Goal: Information Seeking & Learning: Understand process/instructions

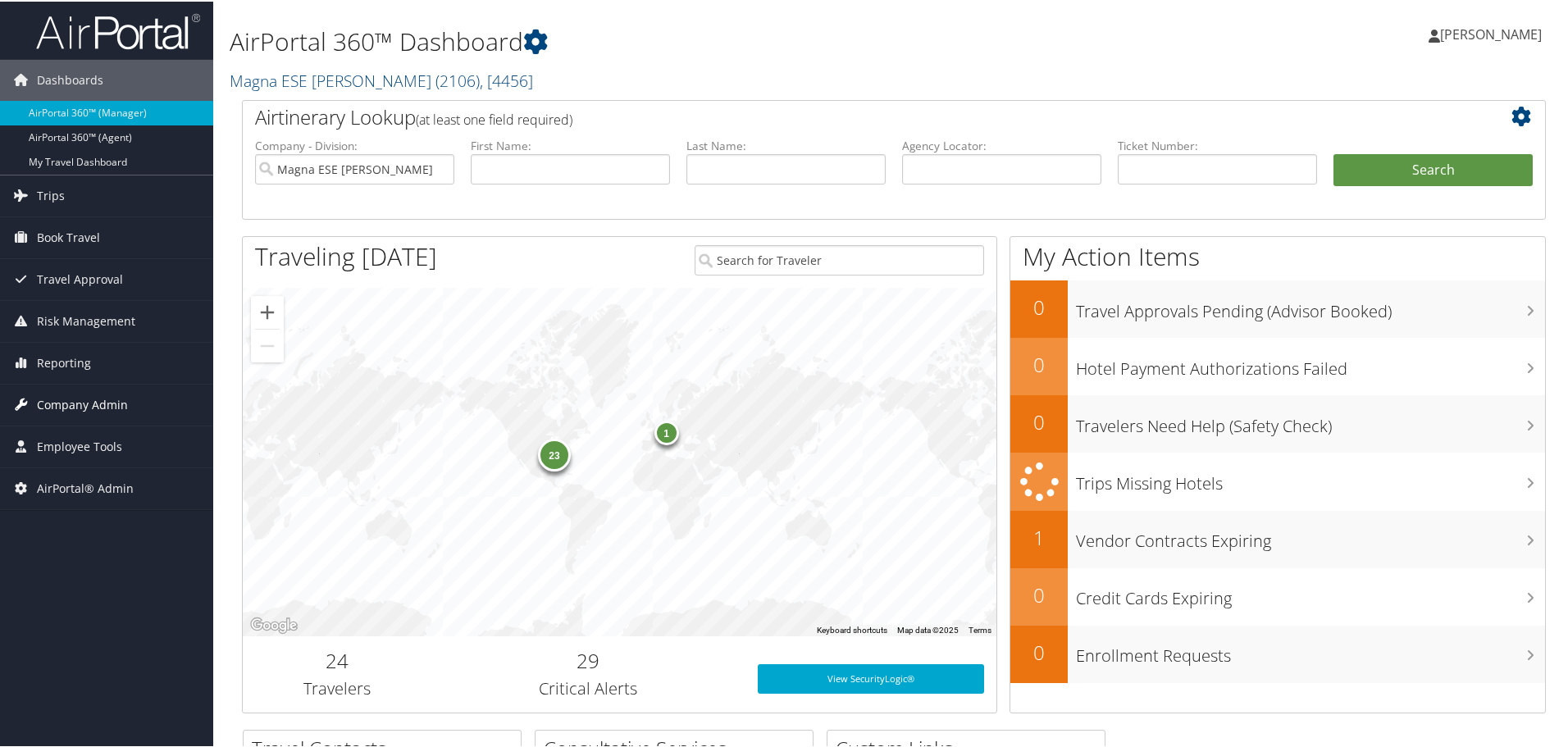
click at [61, 402] on span "Company Admin" at bounding box center [82, 403] width 91 height 41
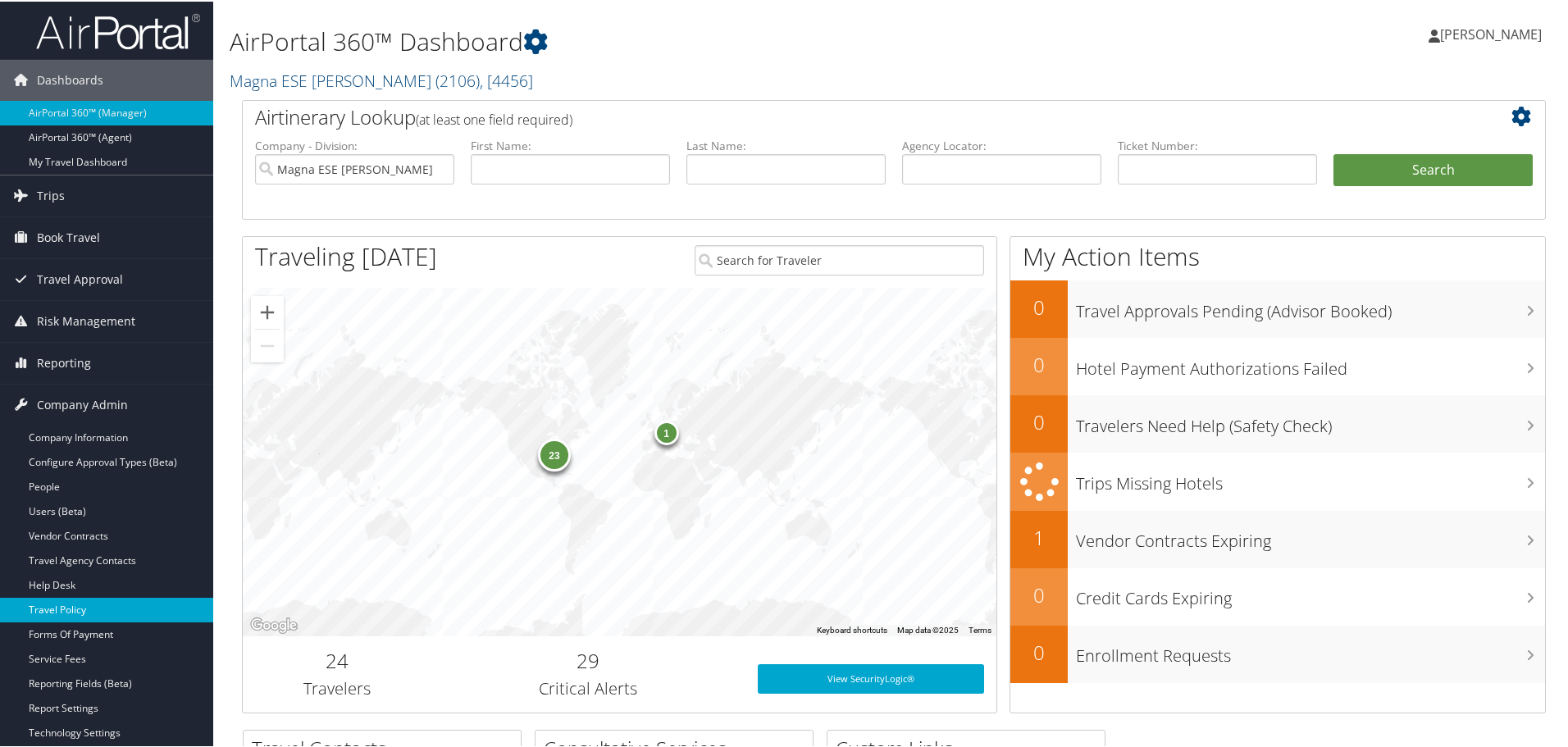
click at [85, 605] on link "Travel Policy" at bounding box center [106, 608] width 213 height 25
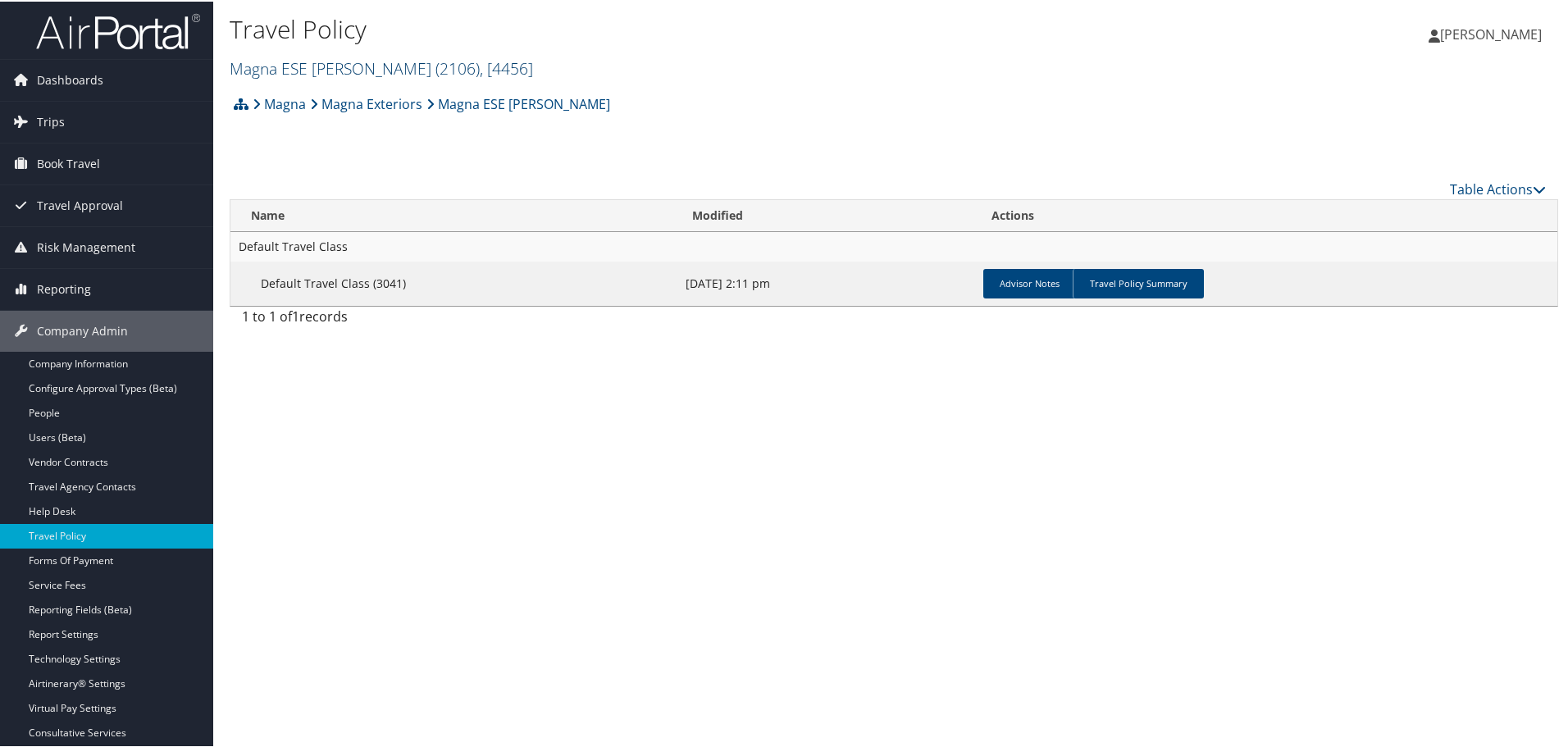
click at [436, 59] on span "( 2106 )" at bounding box center [457, 66] width 44 height 22
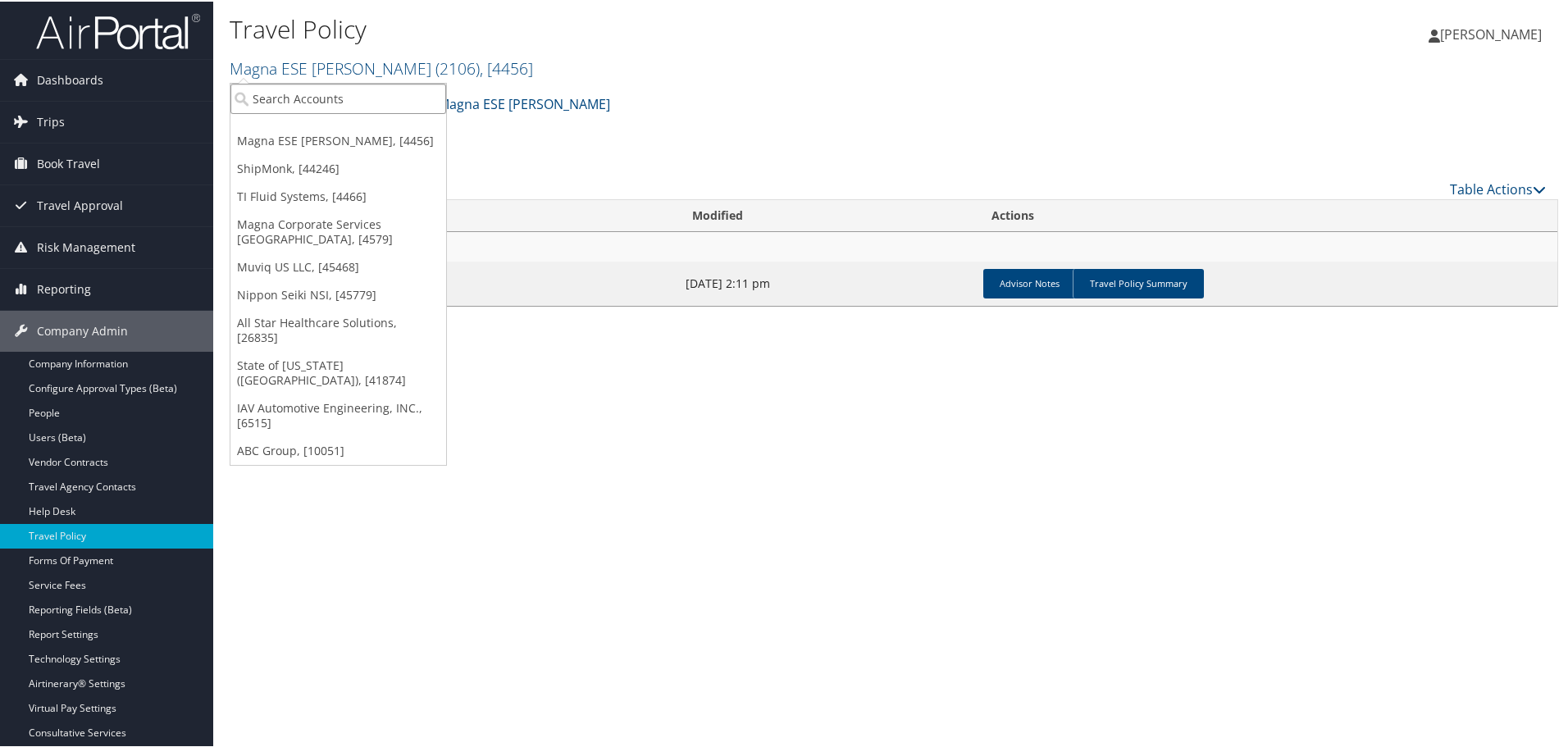
click at [321, 95] on input "search" at bounding box center [339, 97] width 216 height 31
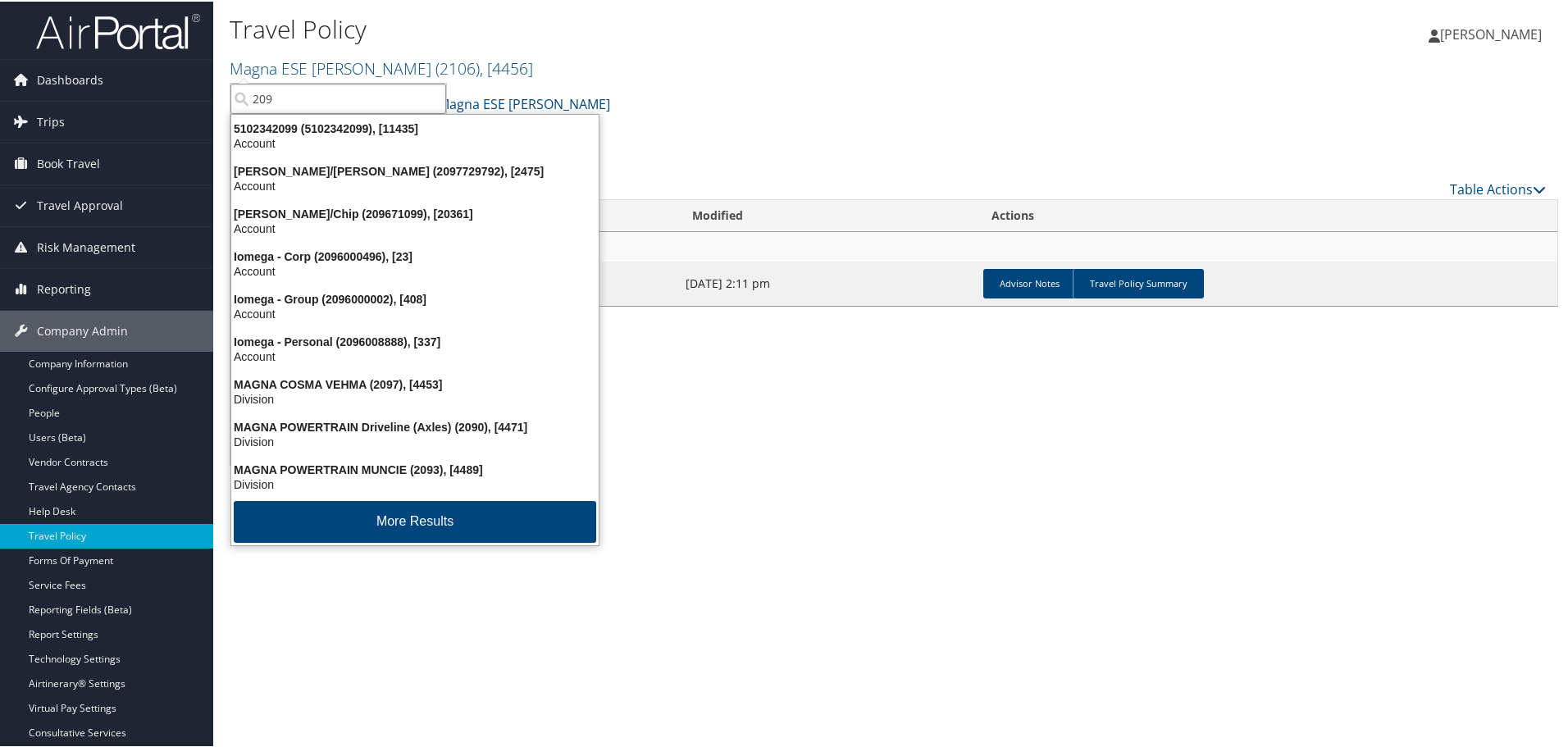
type input "2093"
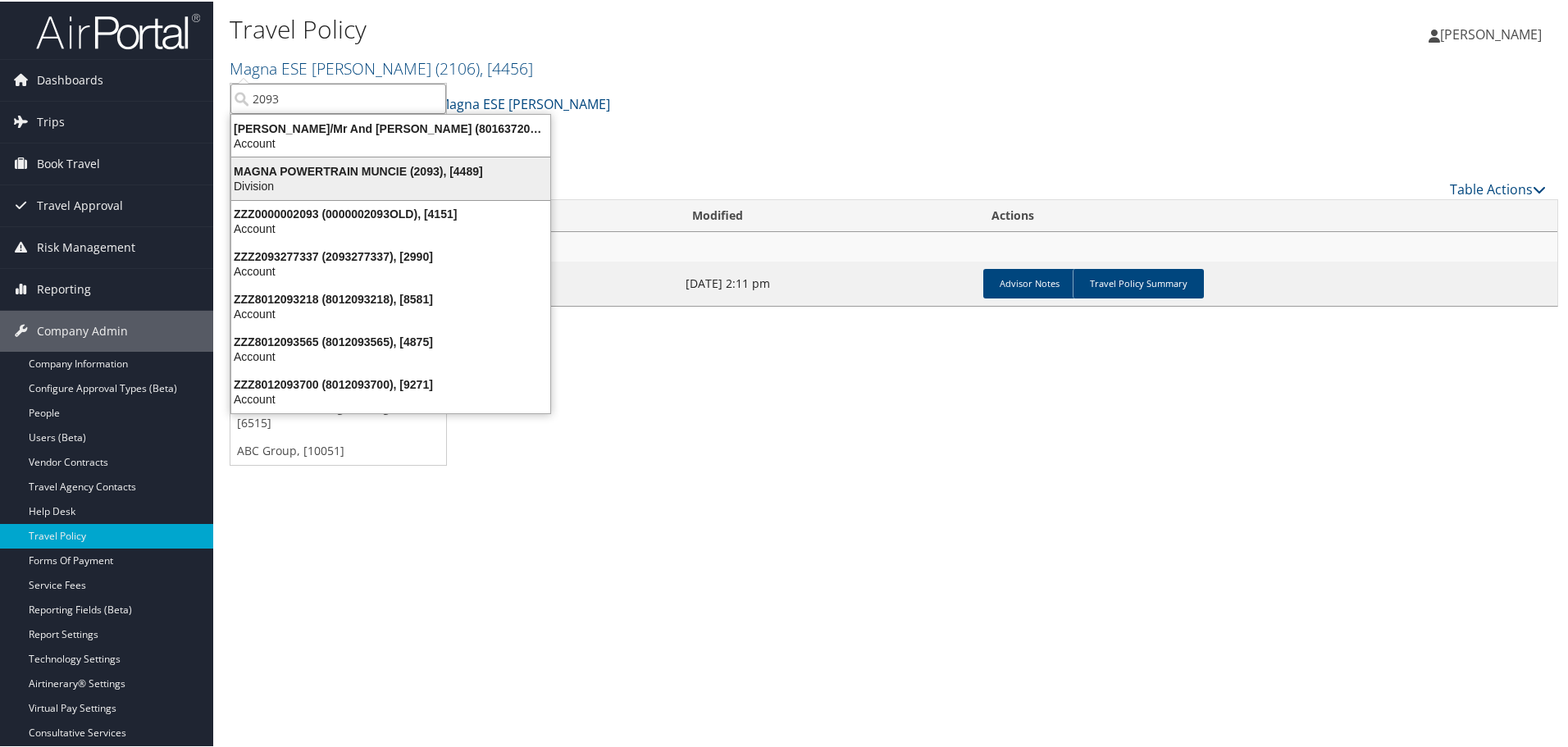
click at [311, 171] on div "MAGNA POWERTRAIN MUNCIE (2093), [4489]" at bounding box center [391, 170] width 339 height 15
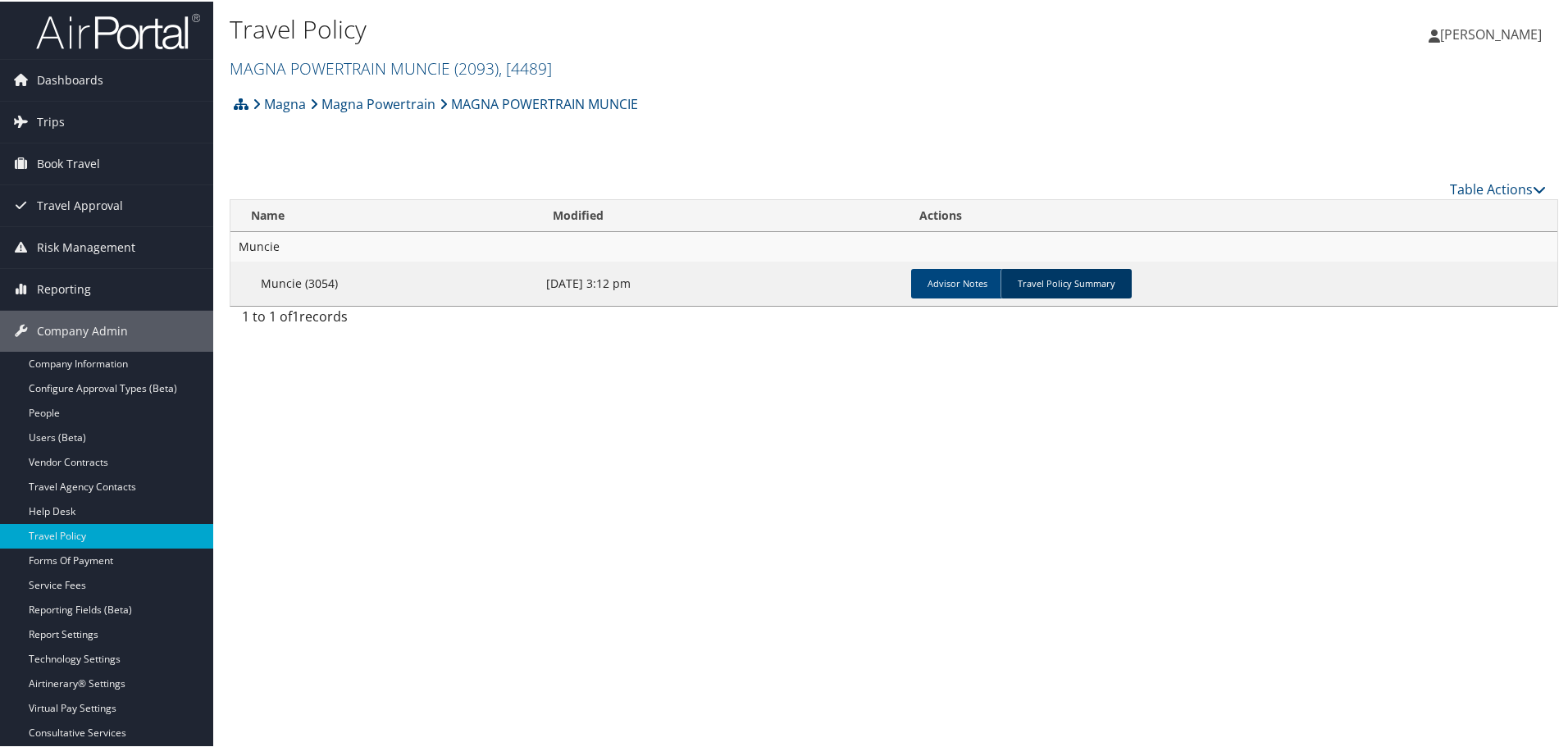
click at [1053, 280] on link "Travel Policy Summary" at bounding box center [1066, 282] width 131 height 30
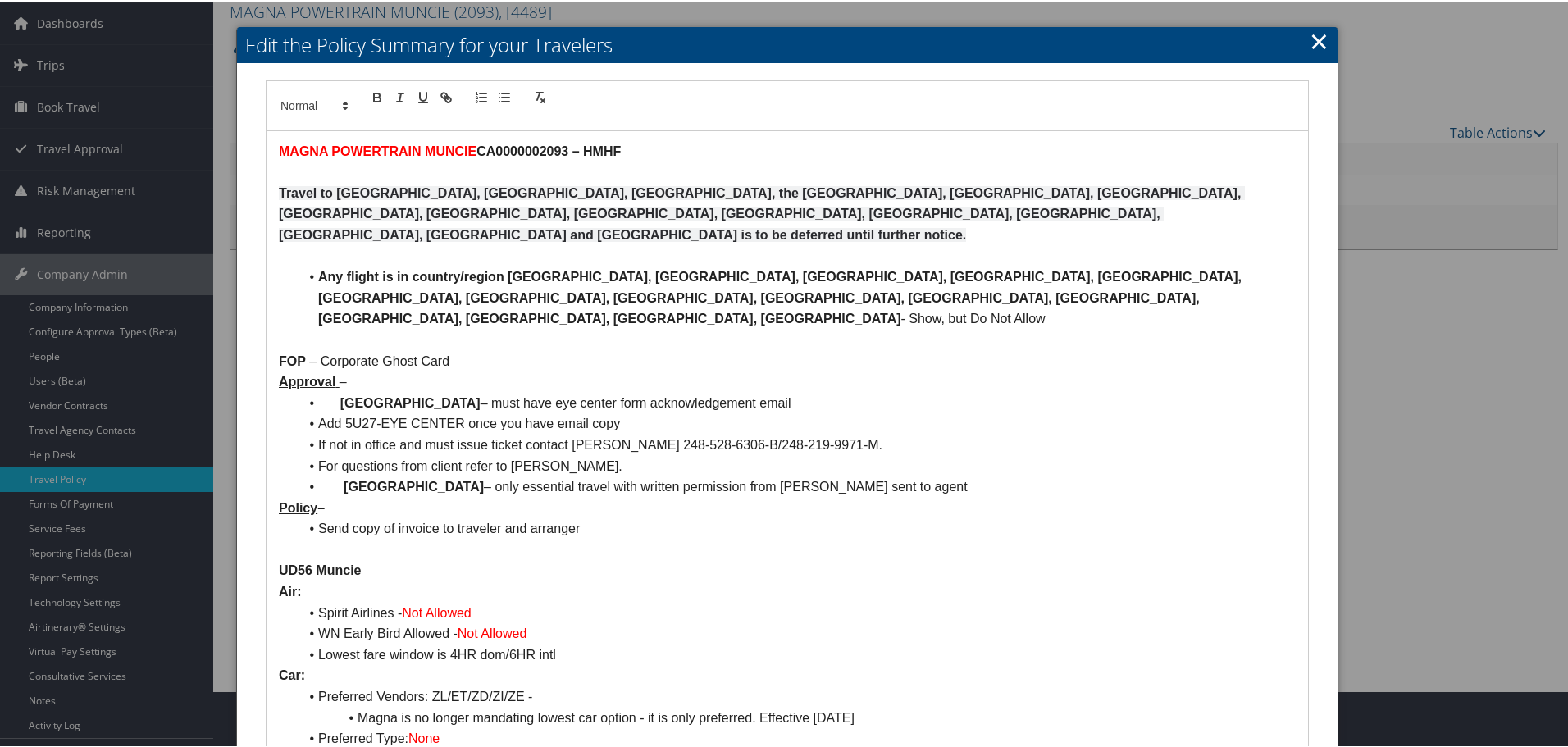
scroll to position [82, 0]
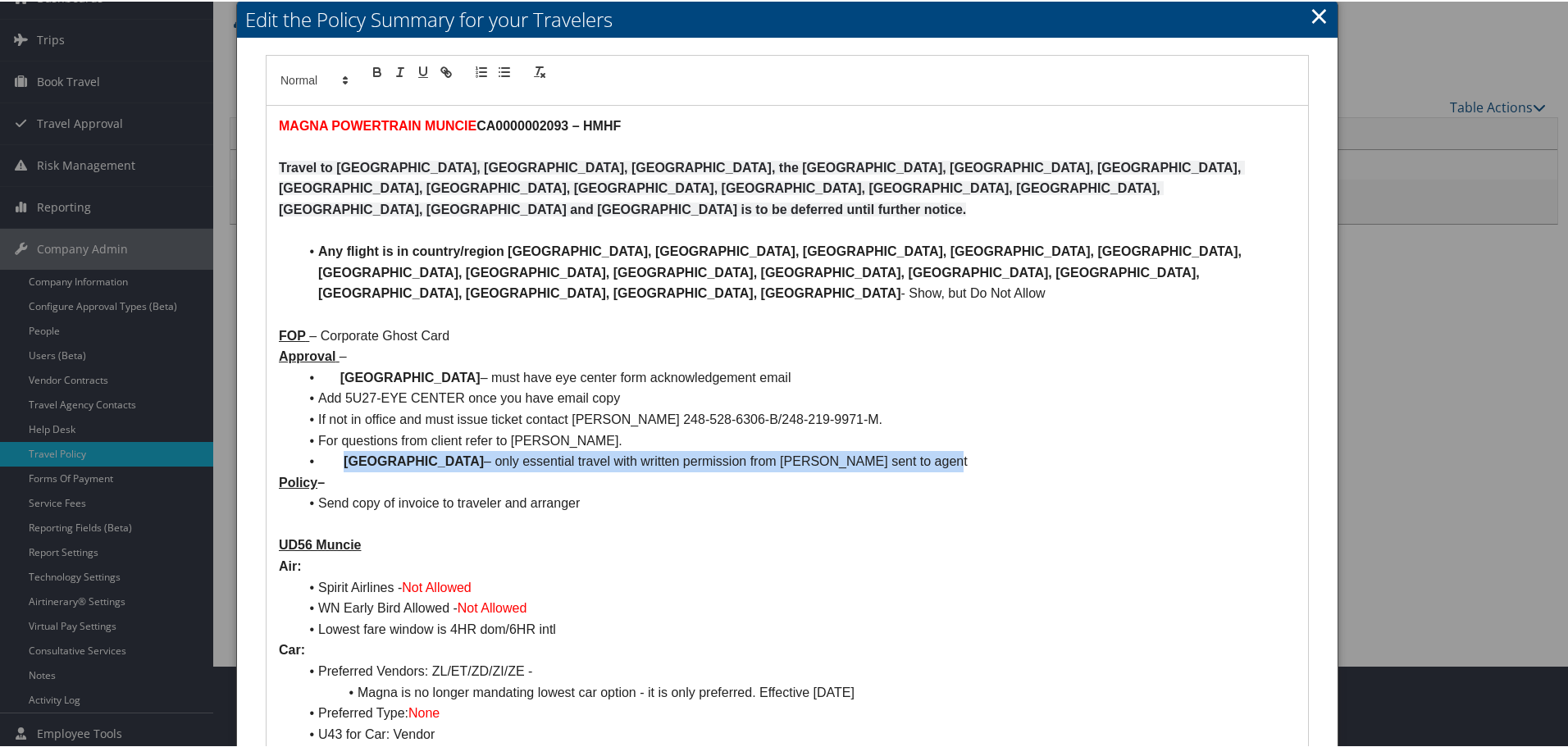
drag, startPoint x: 345, startPoint y: 418, endPoint x: 838, endPoint y: 422, distance: 493.0
click at [838, 449] on li "China – only essential travel with written permission from Steve Keaton sent to…" at bounding box center [797, 460] width 997 height 22
copy li "China – only essential travel with written permission from Steve Keaton sent to…"
